Goal: Transaction & Acquisition: Subscribe to service/newsletter

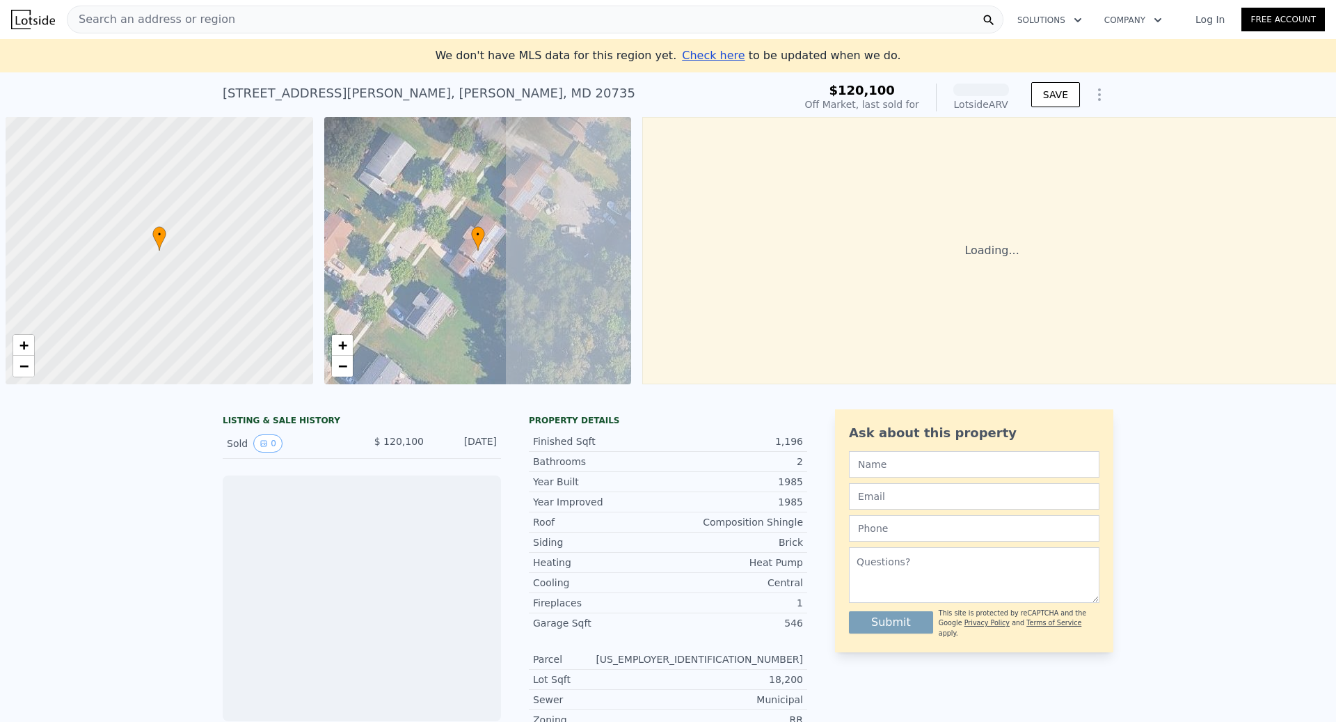
scroll to position [0, 6]
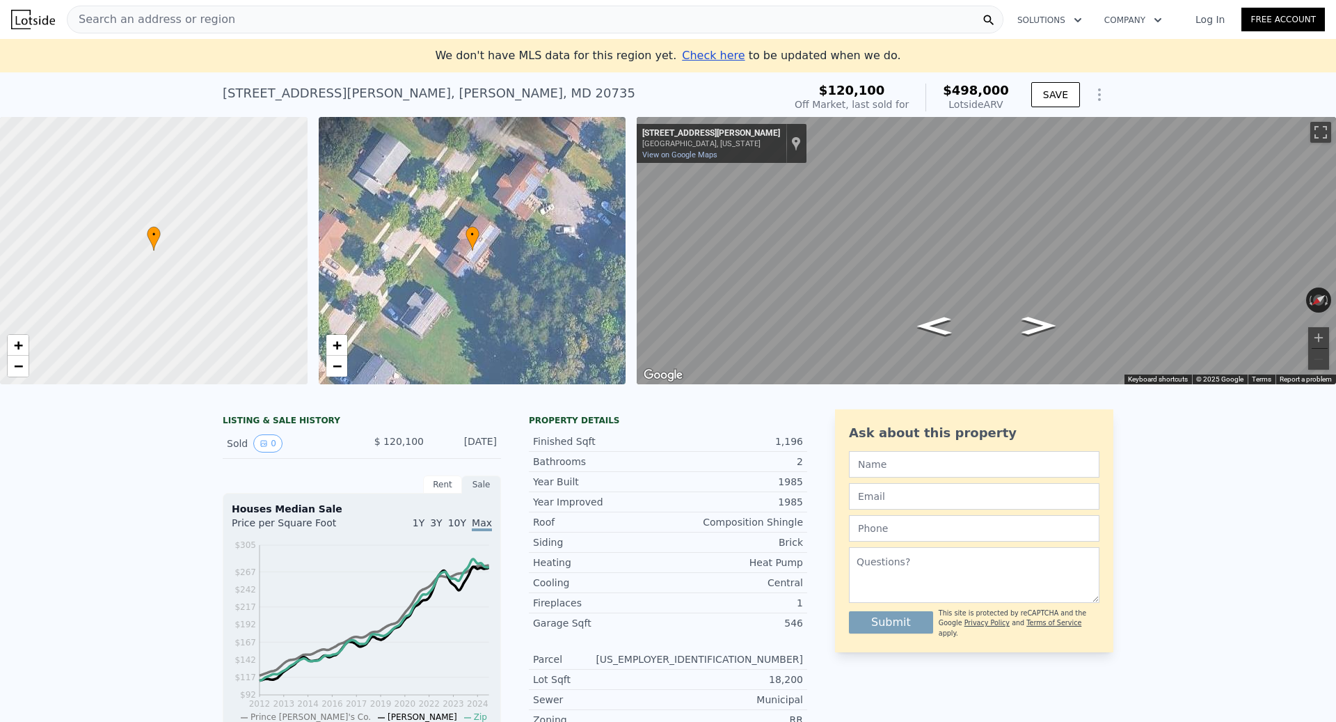
click at [1280, 16] on link "Free Account" at bounding box center [1282, 20] width 83 height 24
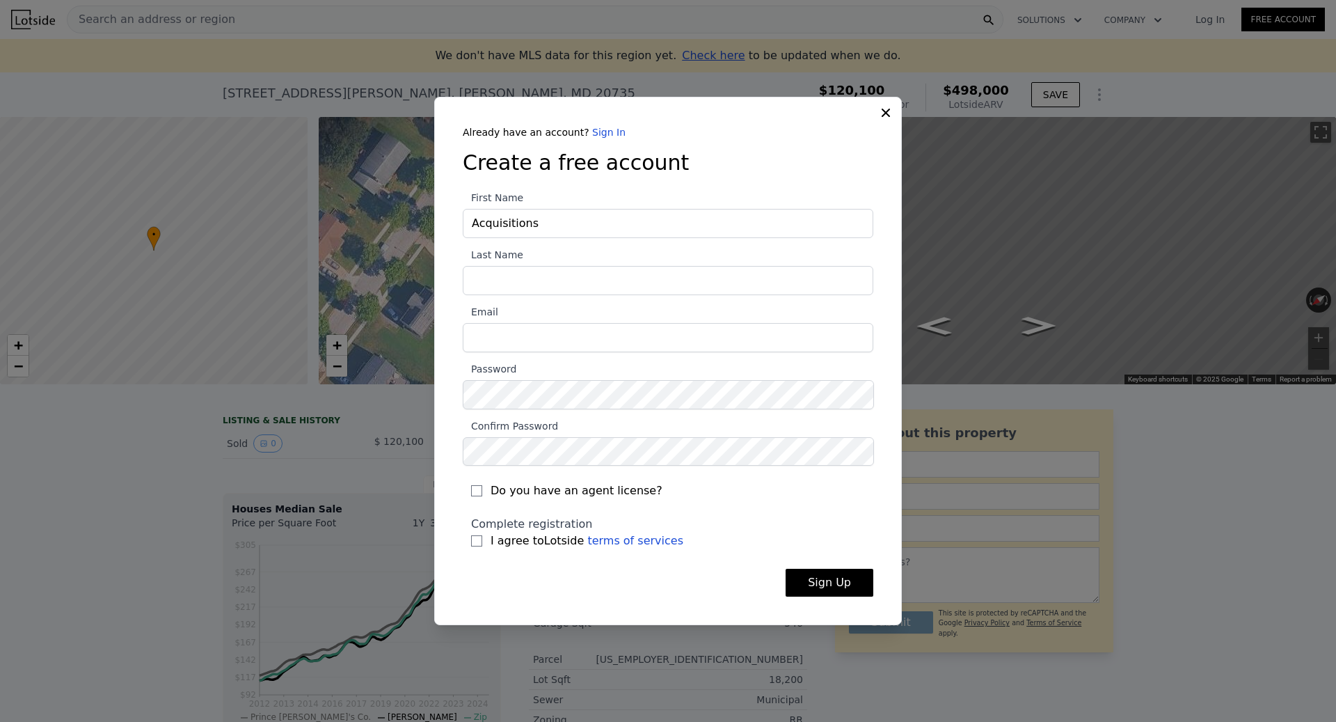
type input "Acquisitions"
type input "Department"
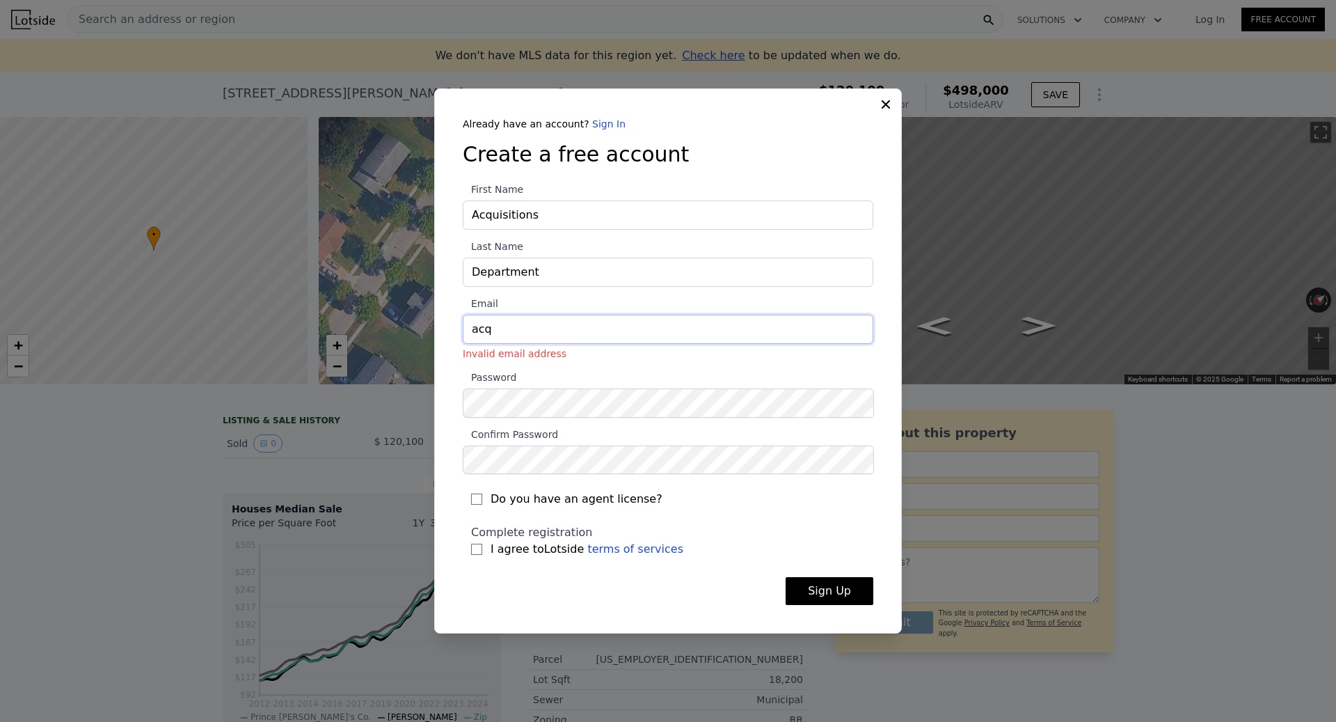
type input "acquisition@cashhomeclosers.com"
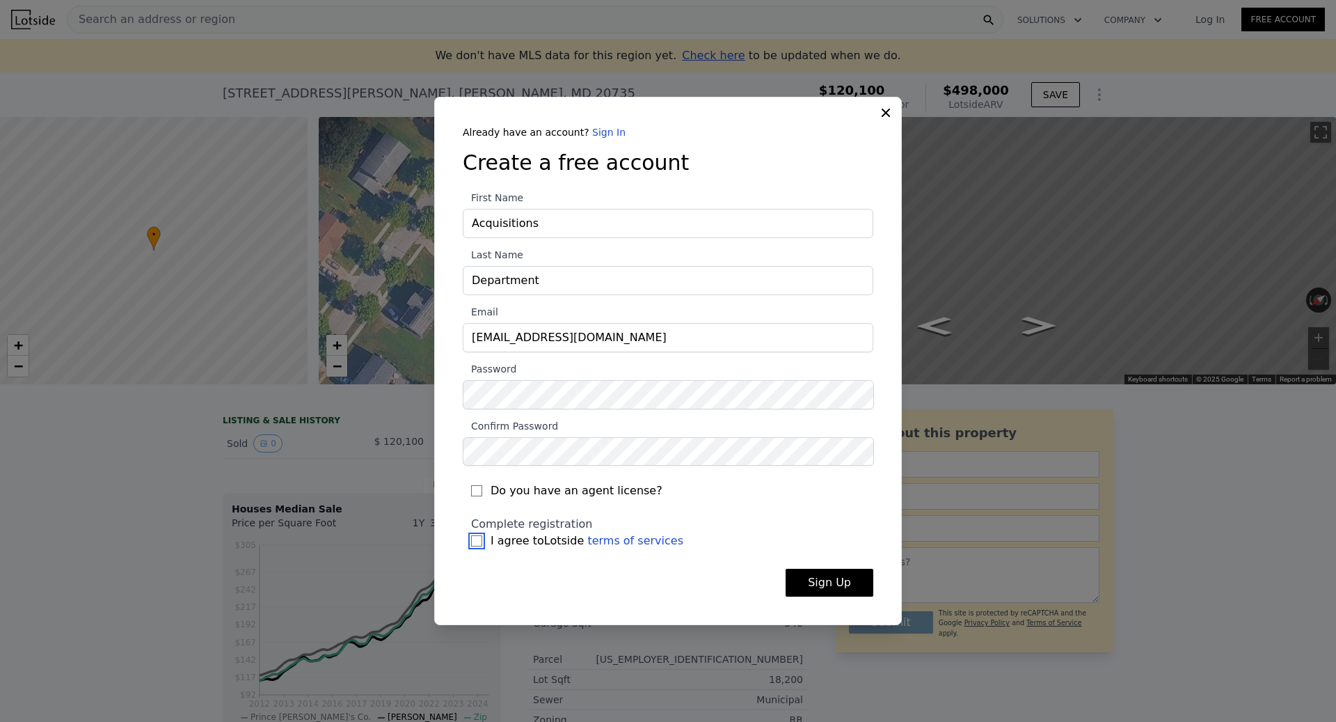
click at [477, 540] on input "I agree to Lotside terms of services" at bounding box center [476, 540] width 11 height 11
checkbox input "true"
click at [829, 582] on button "Sign Up" at bounding box center [830, 582] width 88 height 28
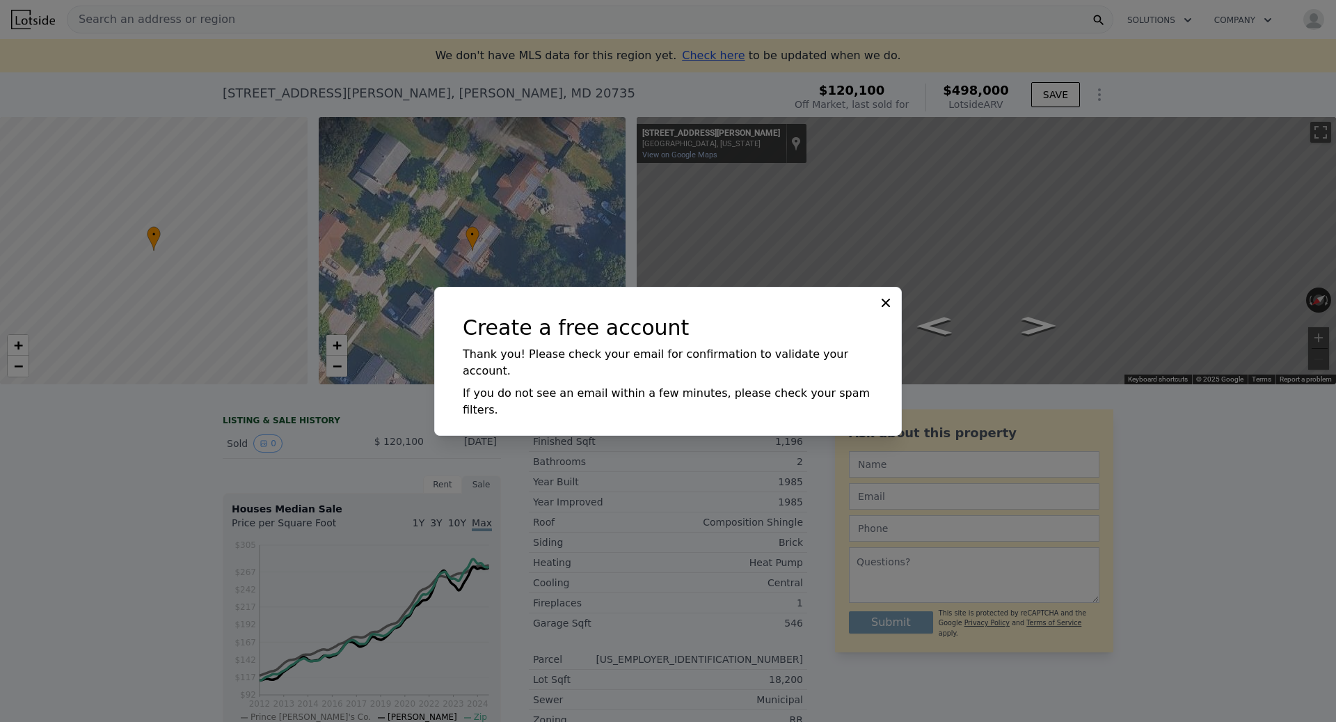
click at [881, 310] on icon at bounding box center [886, 303] width 14 height 14
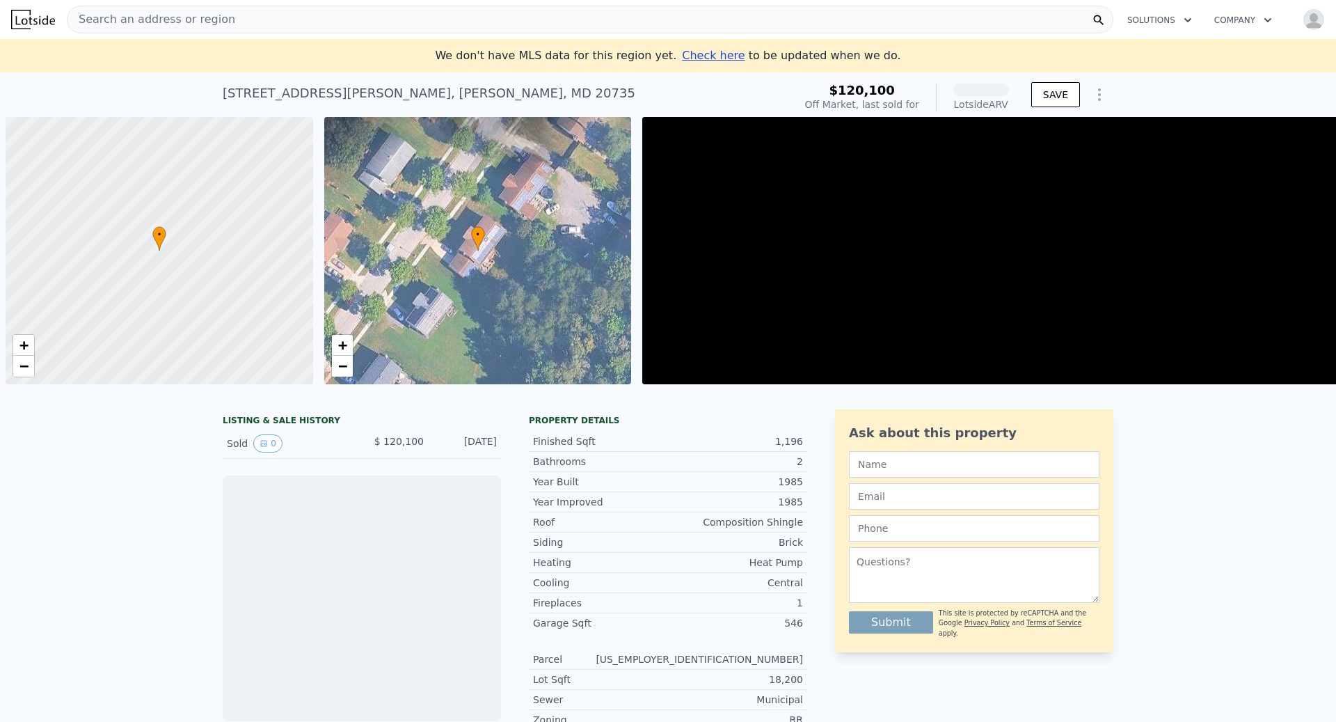
scroll to position [0, 6]
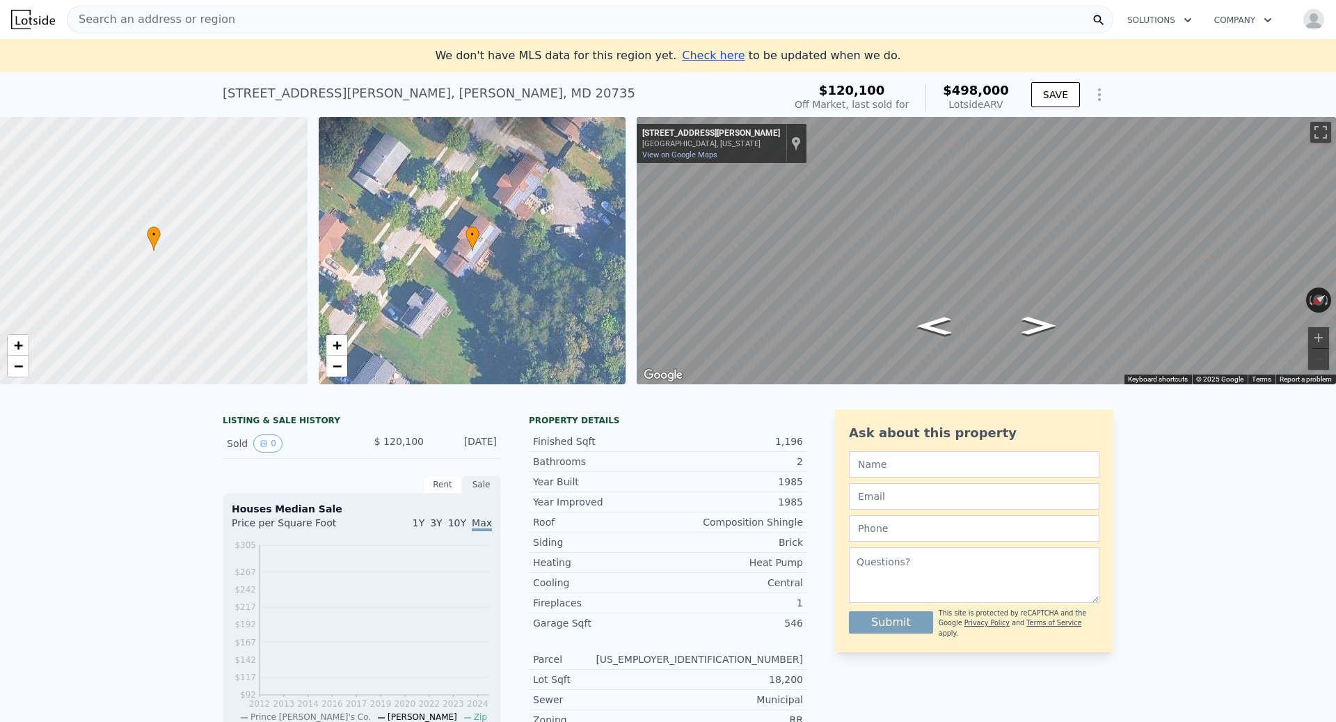
click at [1248, 20] on button "Company" at bounding box center [1243, 20] width 80 height 25
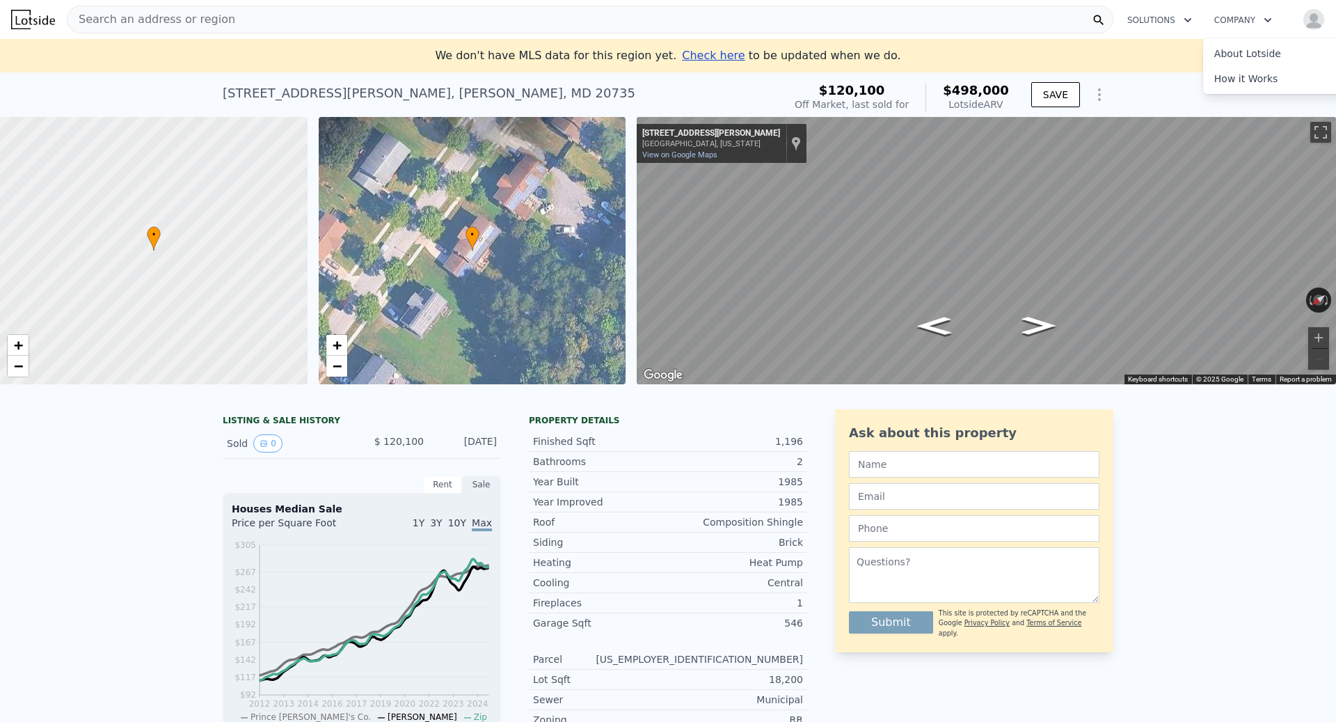
click at [1159, 20] on button "Solutions" at bounding box center [1159, 20] width 87 height 25
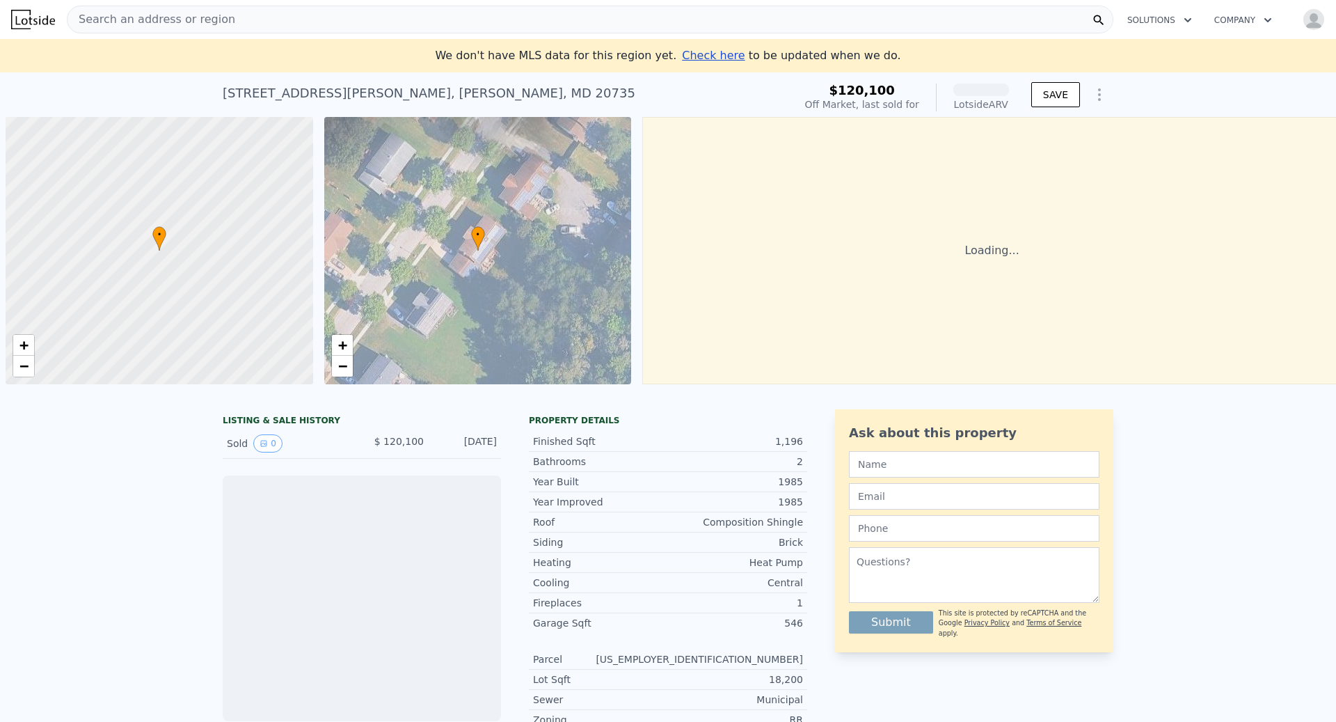
scroll to position [0, 6]
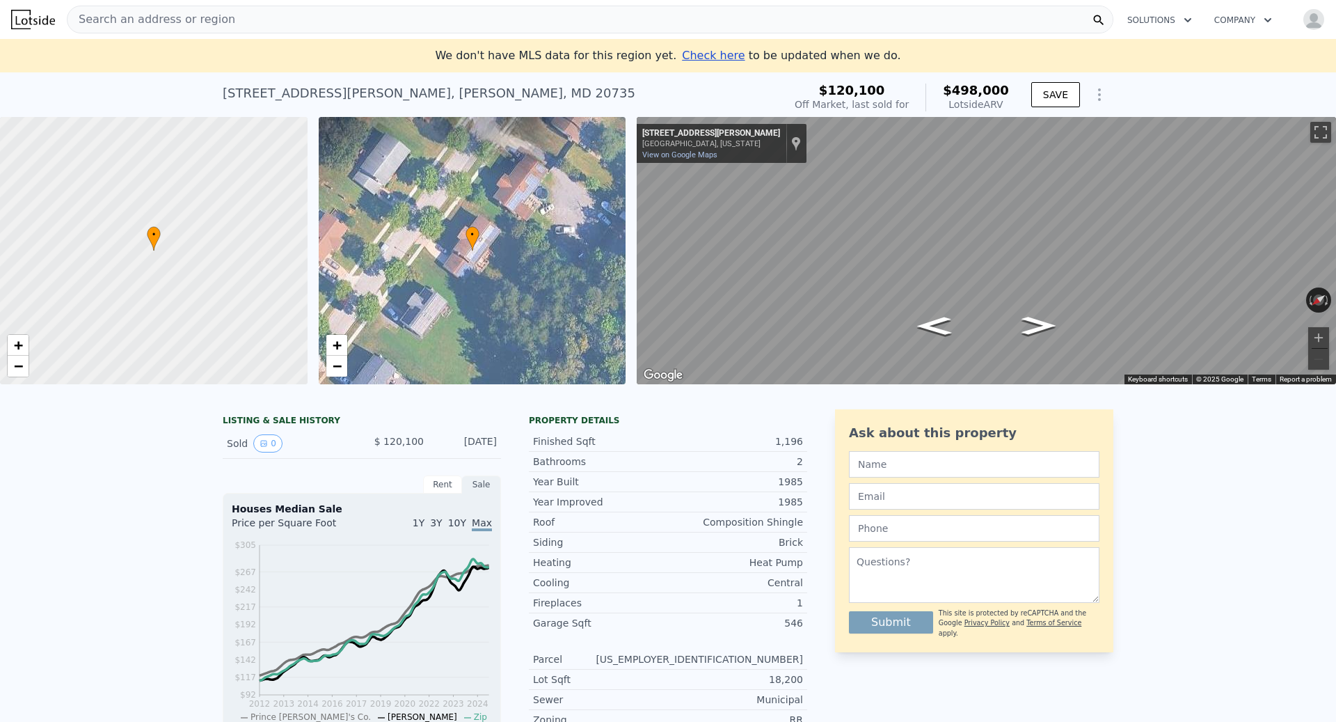
click at [137, 417] on div "LISTING & SALE HISTORY Sold 0 $ 120,100 [DATE] Rent Sale Rent over time Price p…" at bounding box center [668, 714] width 1336 height 633
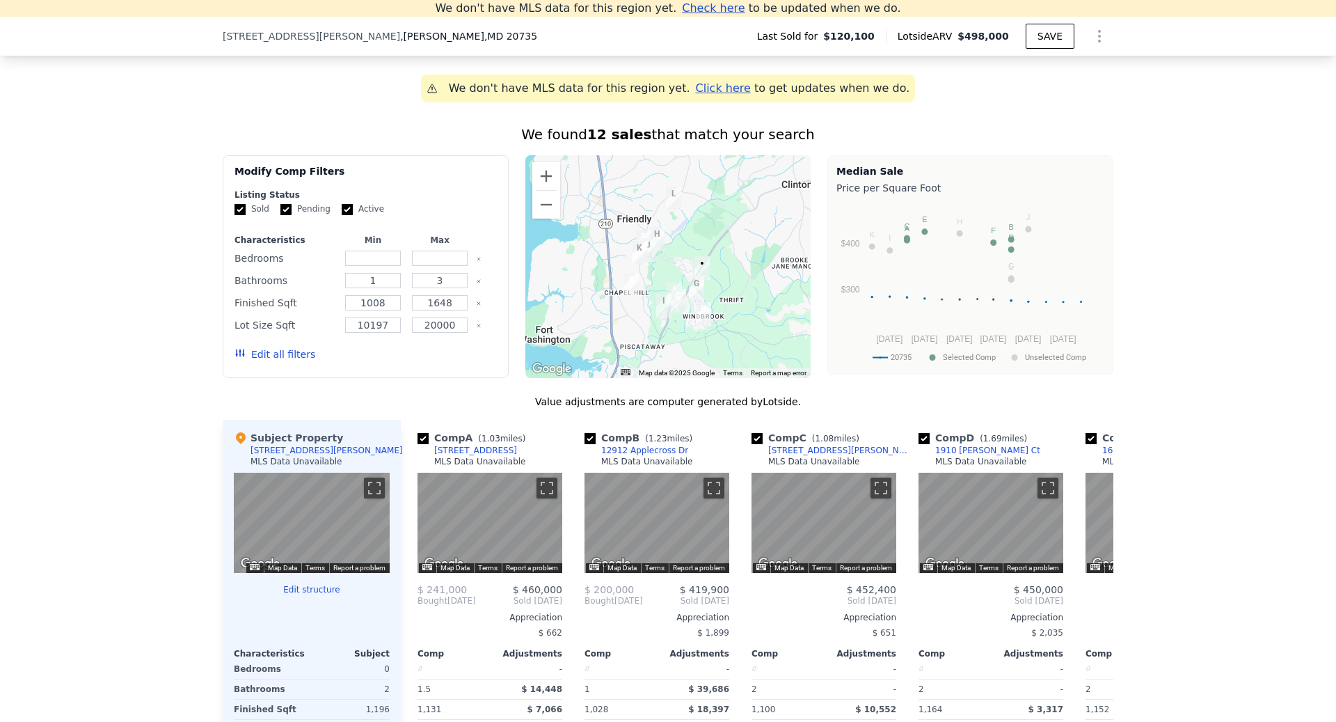
scroll to position [0, 0]
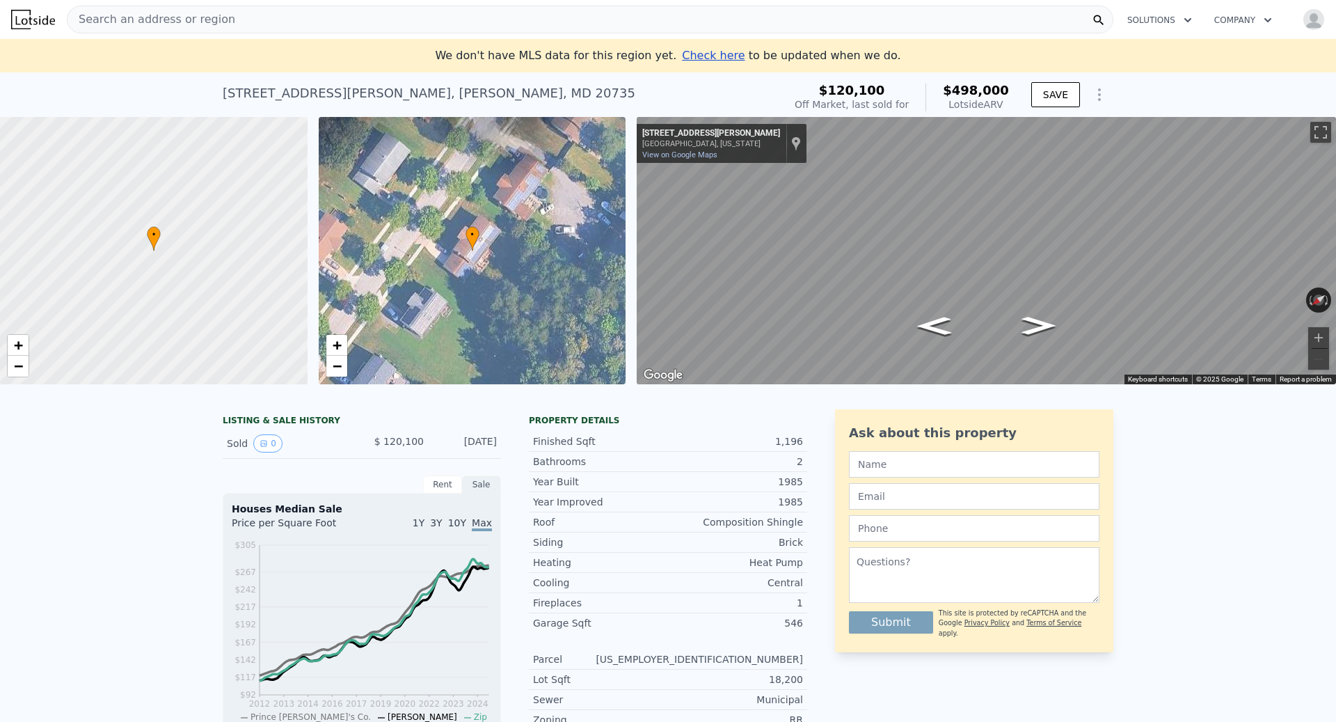
click at [208, 484] on div "LISTING & SALE HISTORY Sold 0 $ 120,100 [DATE] Rent Sale Rent over time Price p…" at bounding box center [668, 714] width 1336 height 633
click at [800, 463] on div "2" at bounding box center [735, 461] width 135 height 14
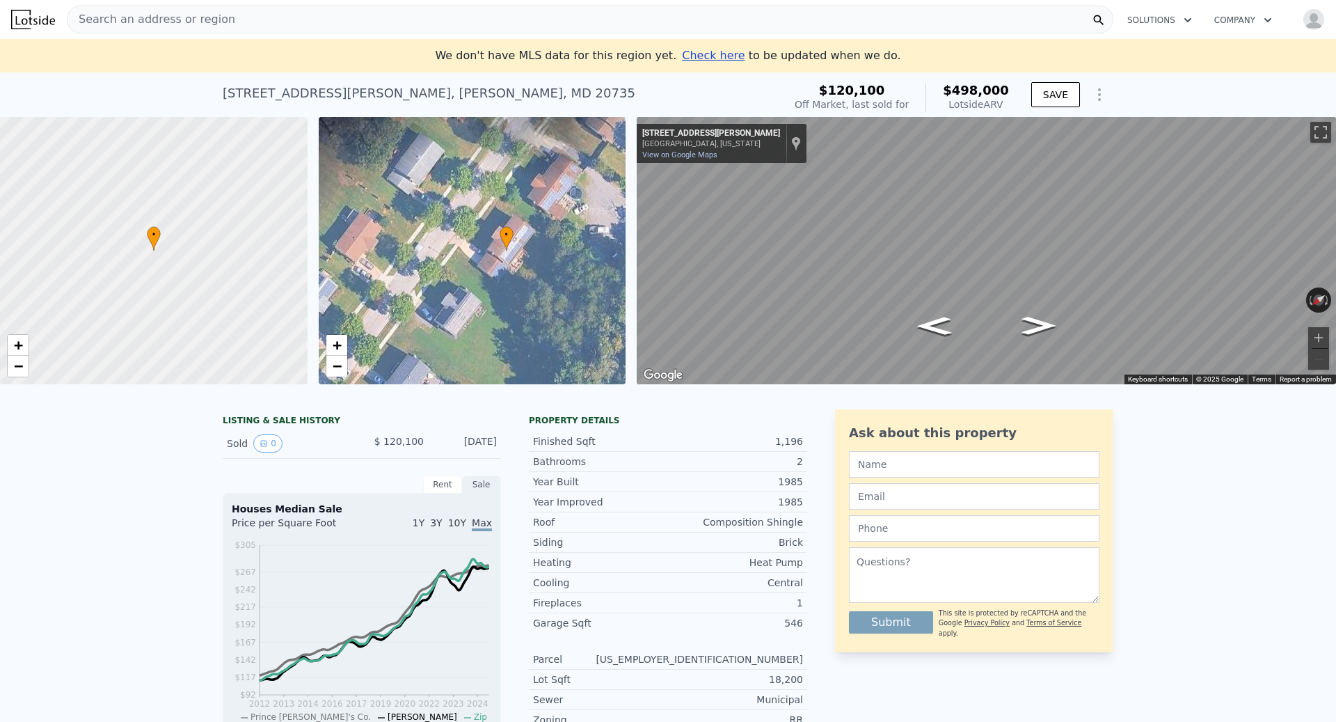
drag, startPoint x: 491, startPoint y: 230, endPoint x: 515, endPoint y: 230, distance: 23.7
click at [515, 230] on div "• + −" at bounding box center [473, 250] width 308 height 267
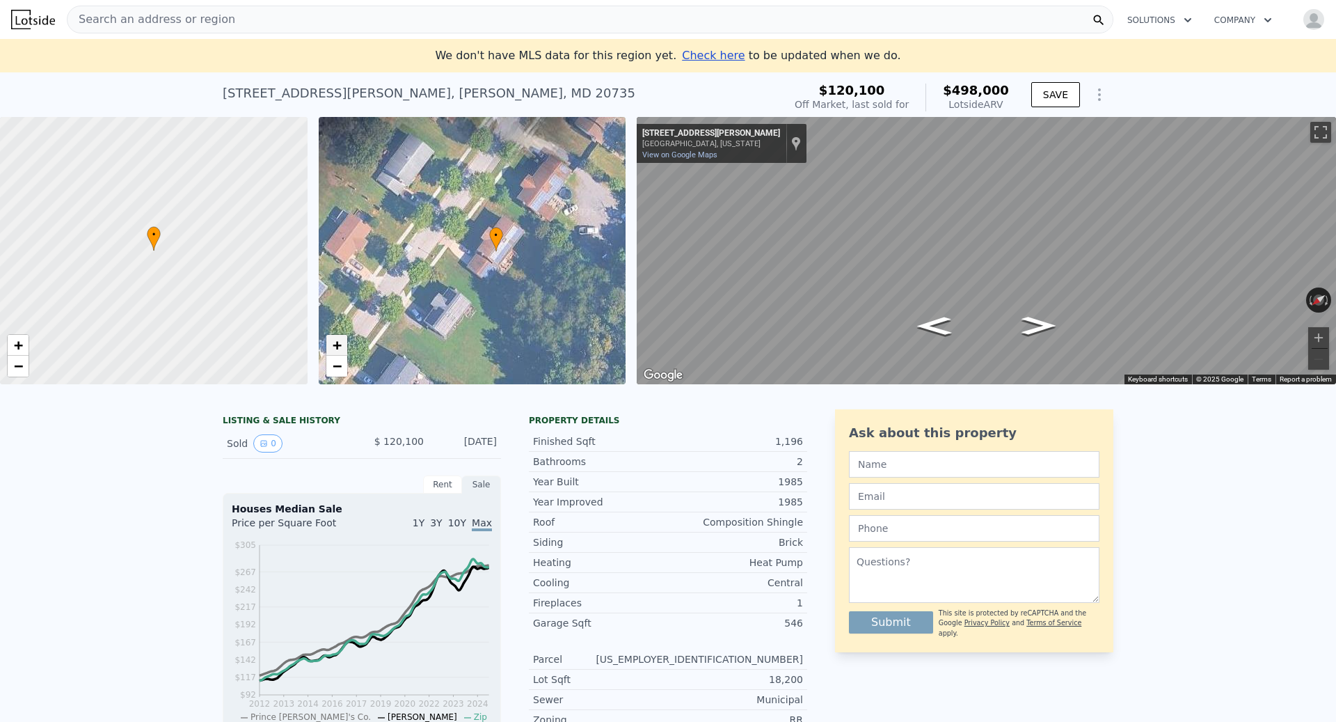
click at [342, 346] on link "+" at bounding box center [336, 345] width 21 height 21
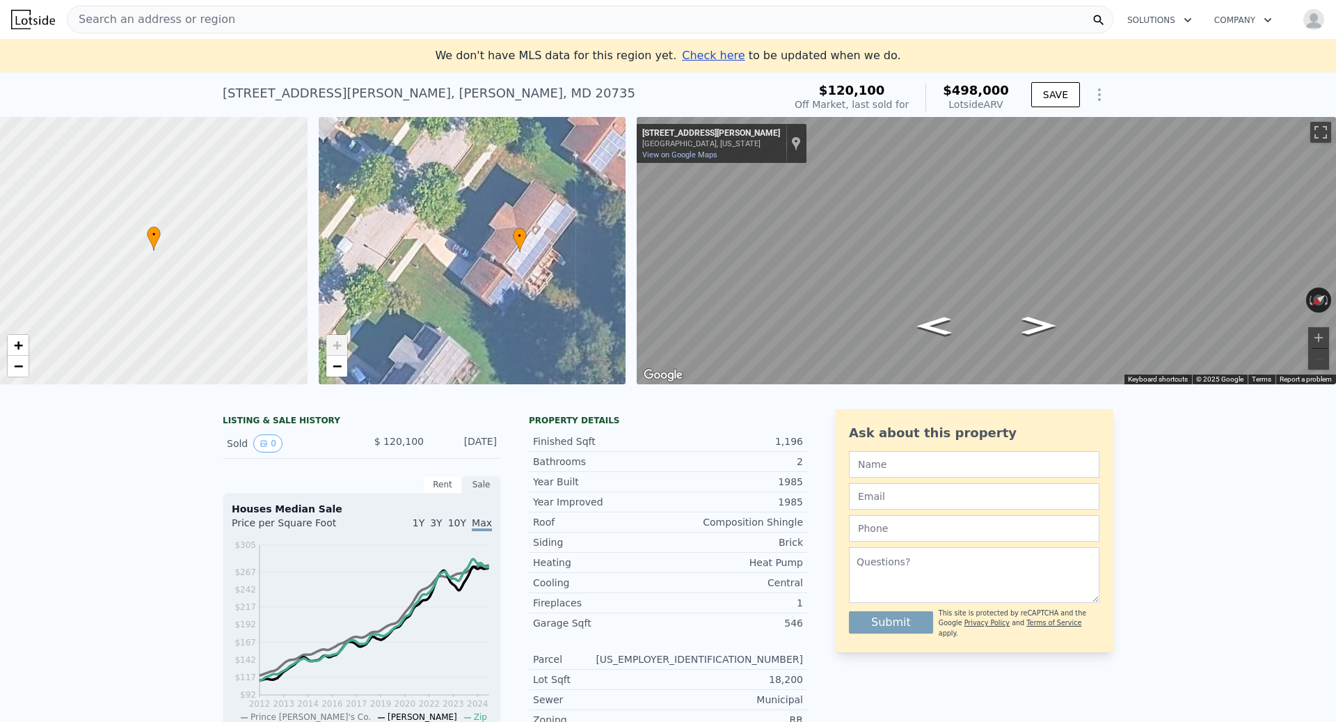
click at [342, 346] on link "+" at bounding box center [336, 345] width 21 height 21
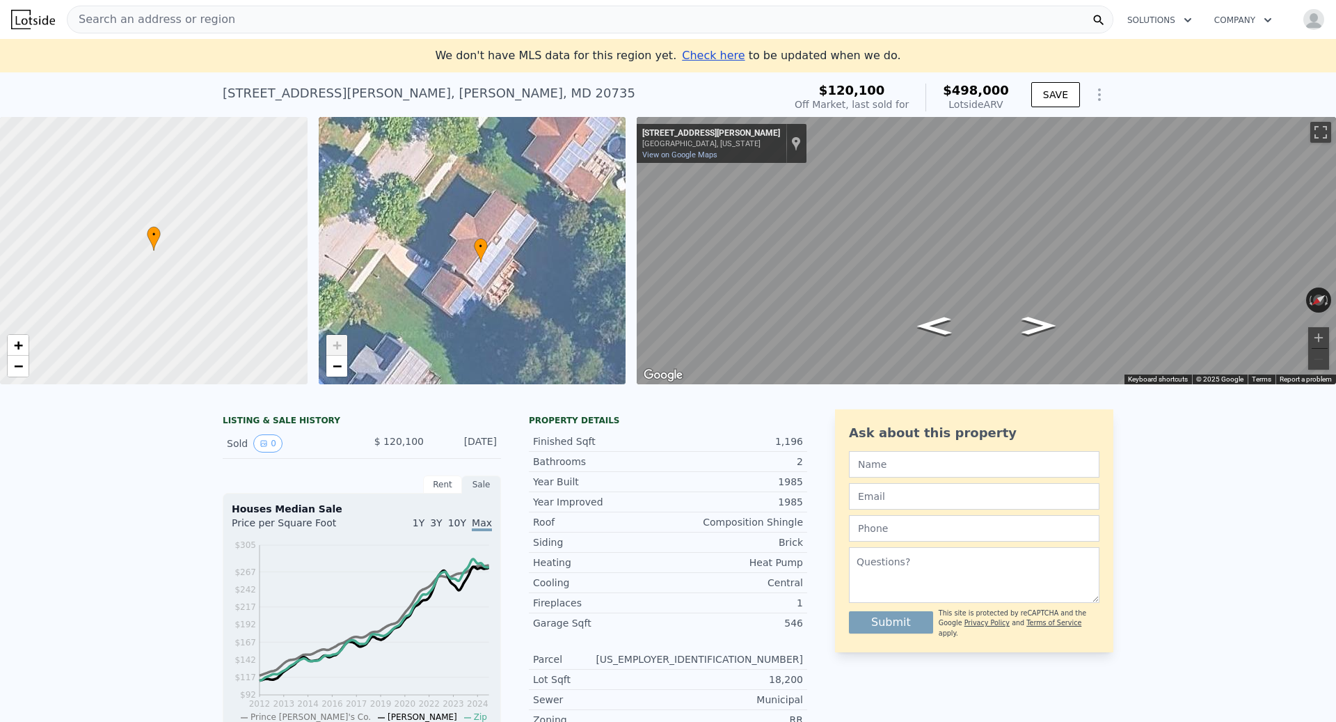
drag, startPoint x: 550, startPoint y: 252, endPoint x: 511, endPoint y: 262, distance: 40.3
click at [511, 262] on div "• + −" at bounding box center [473, 250] width 308 height 267
click at [340, 344] on span "+" at bounding box center [336, 344] width 9 height 17
drag, startPoint x: 164, startPoint y: 244, endPoint x: 206, endPoint y: 253, distance: 42.6
click at [206, 253] on div at bounding box center [153, 250] width 369 height 321
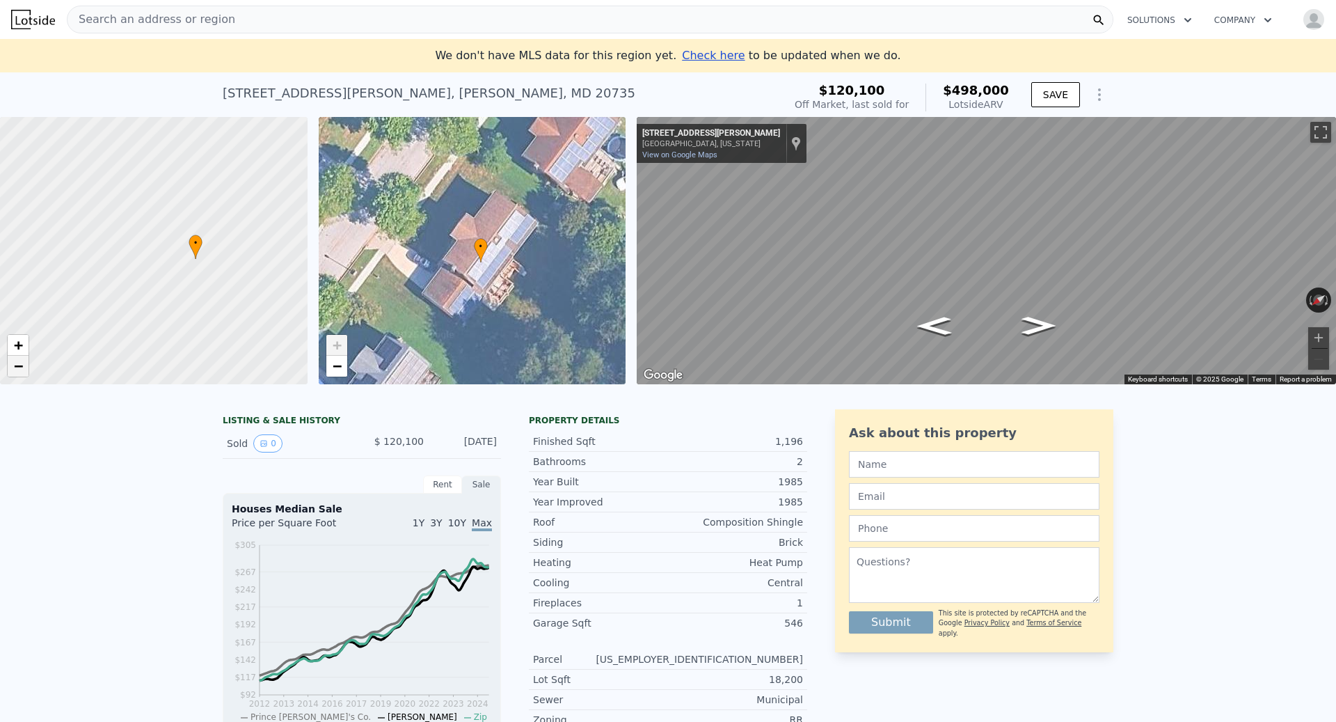
click at [22, 370] on span "−" at bounding box center [18, 365] width 9 height 17
